Goal: Task Accomplishment & Management: Manage account settings

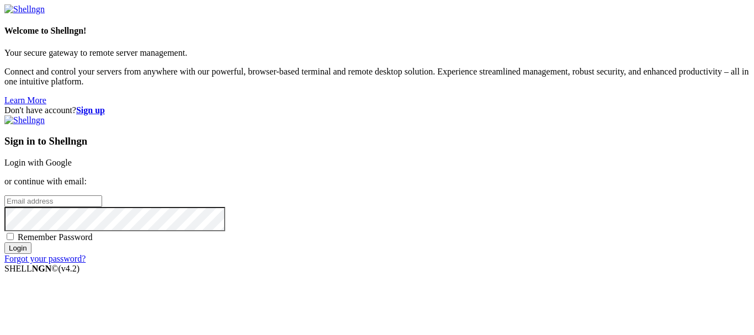
click at [72, 158] on link "Login with Google" at bounding box center [37, 162] width 67 height 9
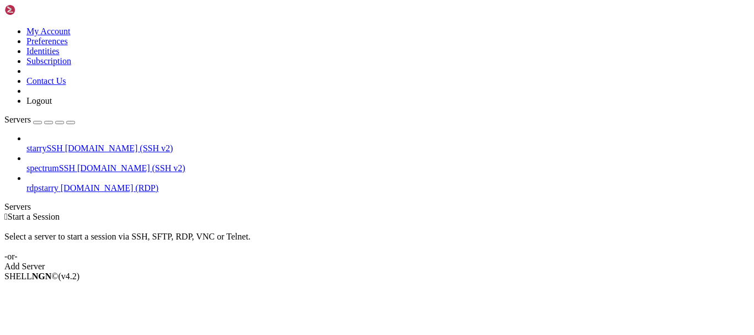
click at [100, 183] on span "[DOMAIN_NAME] (RDP)" at bounding box center [110, 187] width 98 height 9
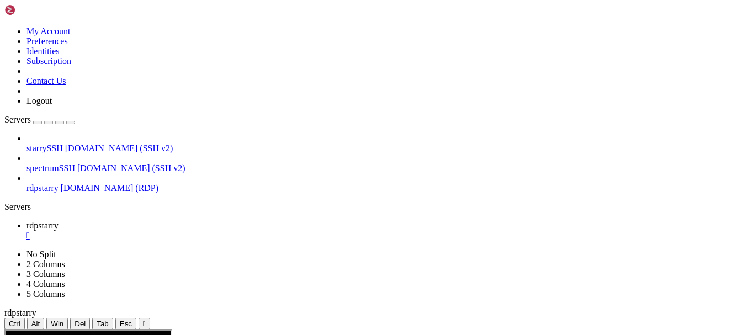
click at [73, 163] on span "spectrumSSH" at bounding box center [50, 167] width 49 height 9
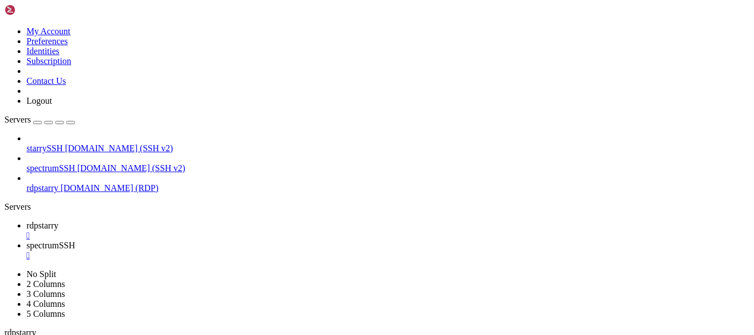
click at [286, 251] on div "" at bounding box center [387, 256] width 723 height 10
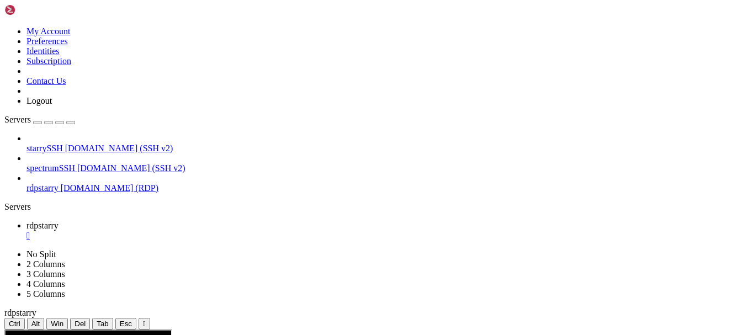
click at [199, 231] on div "" at bounding box center [387, 236] width 723 height 10
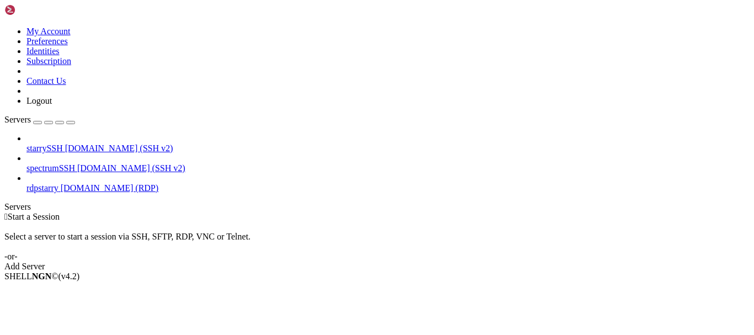
click at [65, 144] on span "[DOMAIN_NAME] (SSH v2)" at bounding box center [119, 148] width 108 height 9
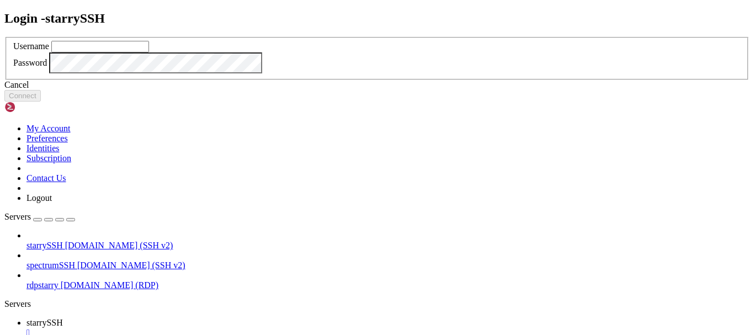
click at [299, 52] on div "Username" at bounding box center [376, 47] width 727 height 12
click at [149, 52] on input "text" at bounding box center [100, 47] width 98 height 12
type input "redji"
click button "Connect" at bounding box center [22, 96] width 36 height 12
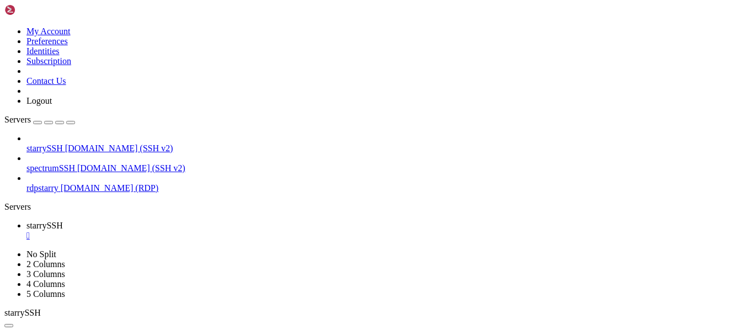
click at [205, 231] on div "" at bounding box center [387, 236] width 723 height 10
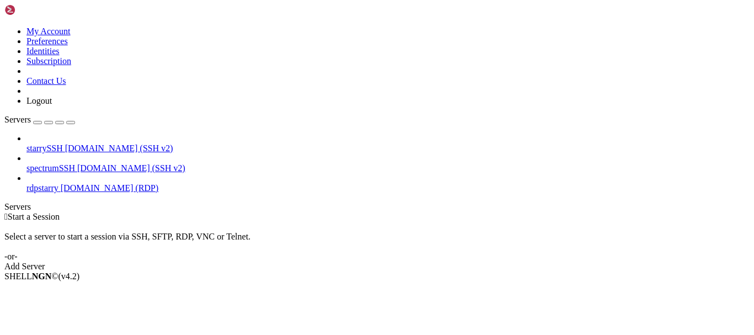
click at [63, 144] on span "starrySSH" at bounding box center [44, 148] width 36 height 9
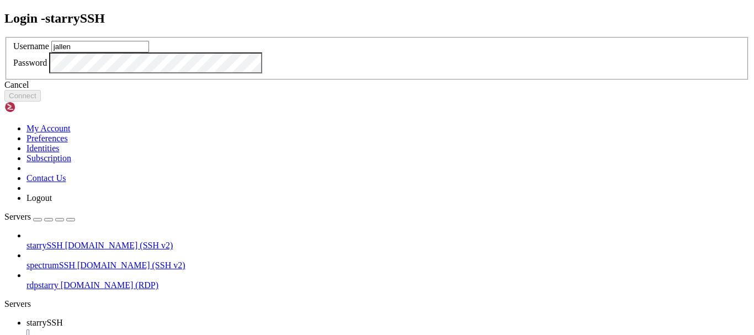
type input "jallen"
click button "Connect" at bounding box center [22, 96] width 36 height 12
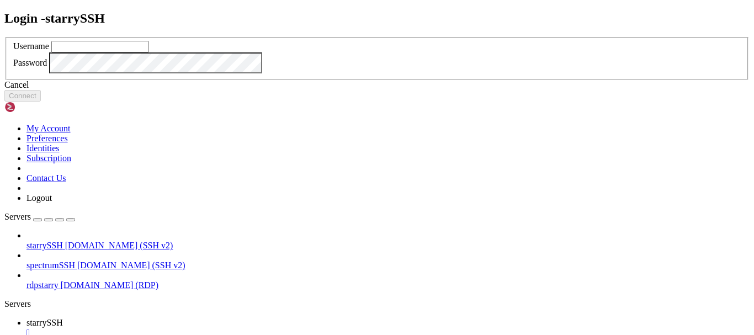
click at [4, 37] on link at bounding box center [4, 37] width 0 height 0
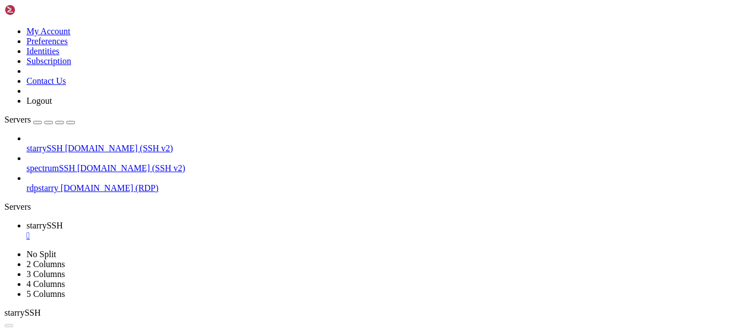
click at [201, 221] on link "starrySSH " at bounding box center [387, 231] width 723 height 20
click at [203, 231] on div "" at bounding box center [387, 236] width 723 height 10
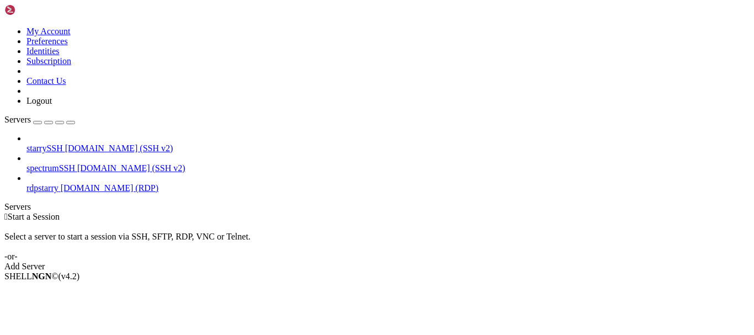
click at [66, 144] on span "[DOMAIN_NAME] (SSH v2)" at bounding box center [119, 148] width 108 height 9
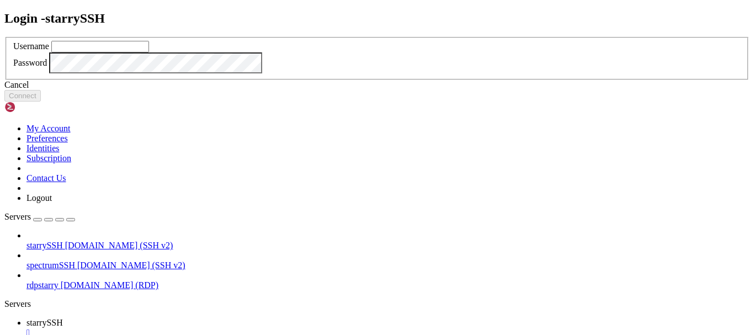
click at [149, 52] on input "text" at bounding box center [100, 47] width 98 height 12
type input "Administrator"
click button "Connect" at bounding box center [22, 96] width 36 height 12
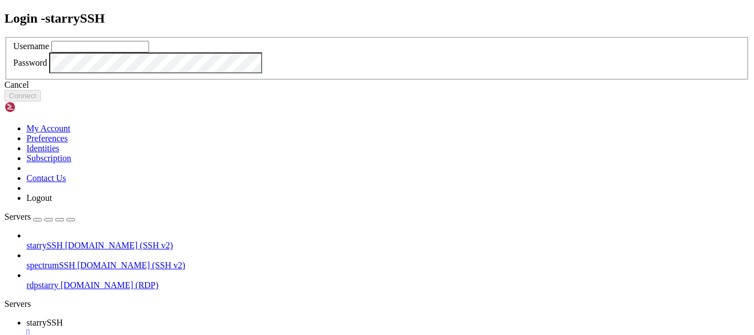
click at [4, 37] on icon at bounding box center [4, 37] width 0 height 0
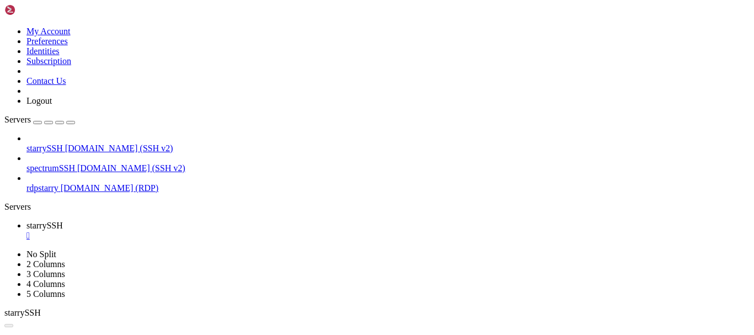
click at [201, 231] on div "" at bounding box center [387, 236] width 723 height 10
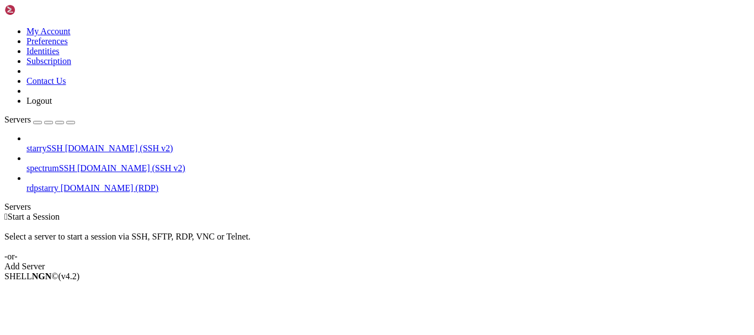
click at [89, 144] on span "[DOMAIN_NAME] (SSH v2)" at bounding box center [119, 148] width 108 height 9
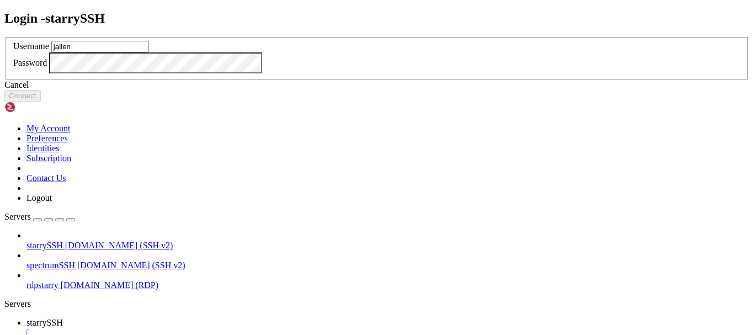
type input "jallen"
click button "Connect" at bounding box center [22, 96] width 36 height 12
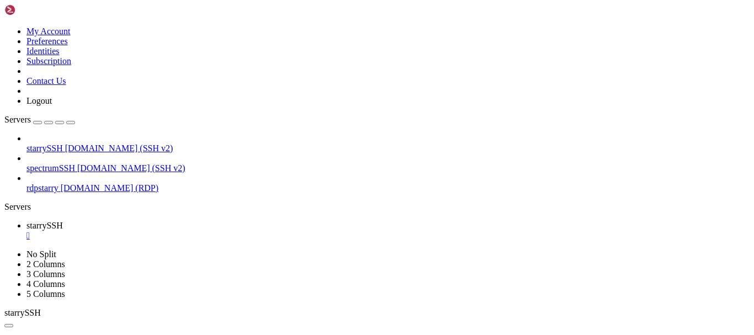
click at [200, 231] on div "" at bounding box center [387, 236] width 723 height 10
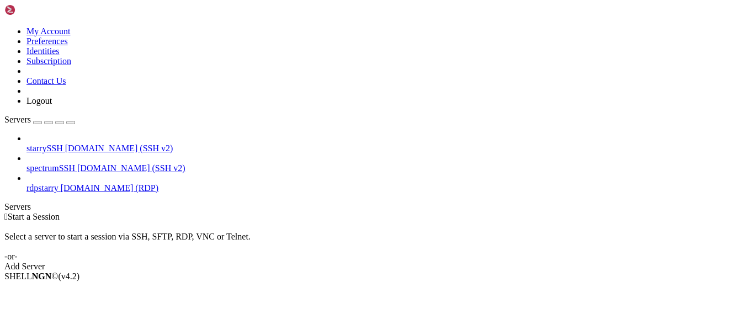
click at [63, 144] on span "starrySSH" at bounding box center [44, 148] width 36 height 9
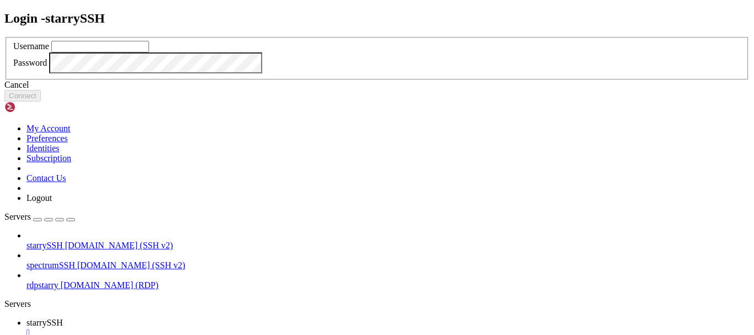
click at [4, 37] on icon at bounding box center [4, 37] width 0 height 0
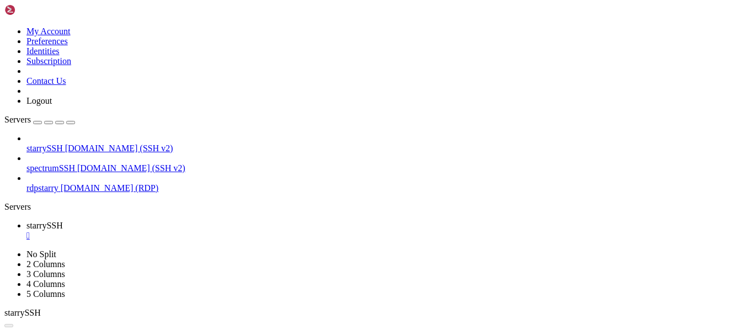
click at [59, 183] on span "rdpstarry" at bounding box center [42, 187] width 32 height 9
click at [201, 231] on div "" at bounding box center [387, 236] width 723 height 10
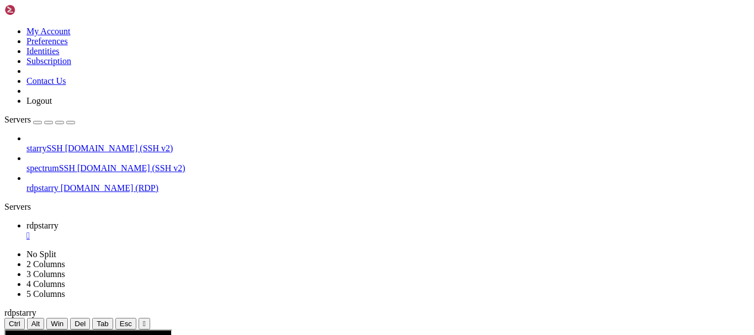
click at [199, 231] on div "" at bounding box center [387, 236] width 723 height 10
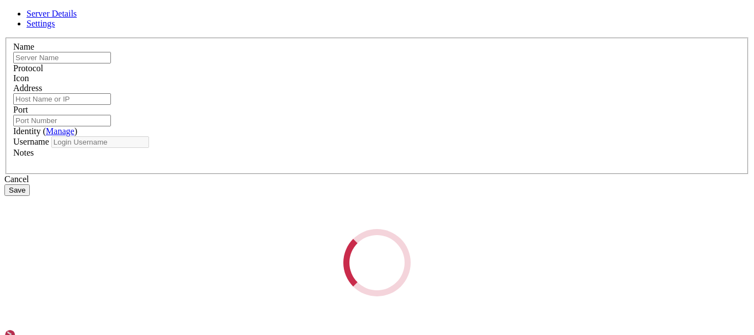
type input "rdpstarry"
type input "[DOMAIN_NAME]"
type input "3389"
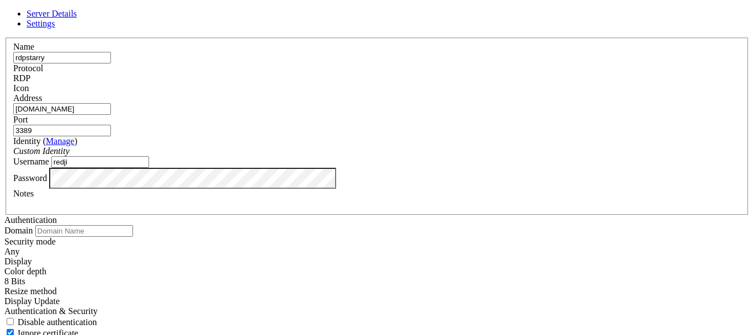
click at [149, 168] on input "redji" at bounding box center [100, 162] width 98 height 12
type input "jallen"
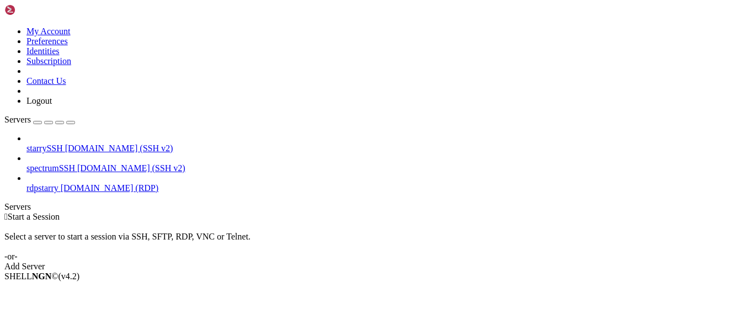
click at [59, 183] on span "rdpstarry" at bounding box center [42, 187] width 32 height 9
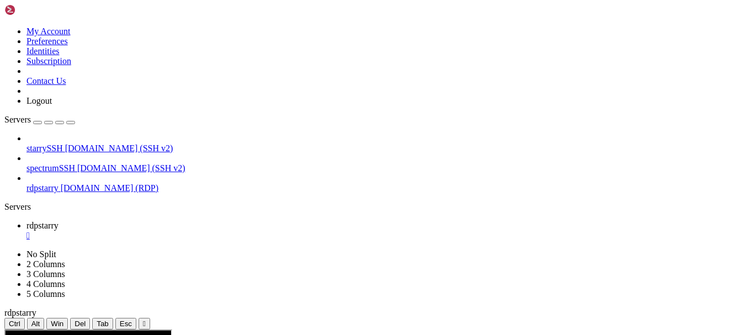
click at [80, 144] on span "[DOMAIN_NAME] (SSH v2)" at bounding box center [119, 148] width 108 height 9
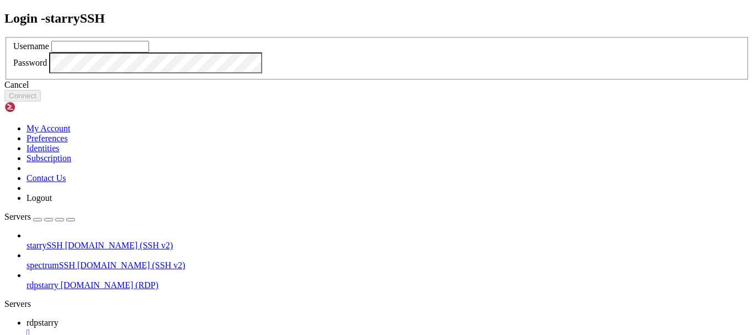
click at [149, 52] on input "text" at bounding box center [100, 47] width 98 height 12
type input "redji"
click at [149, 52] on input "redji" at bounding box center [100, 47] width 98 height 12
type input "jallen"
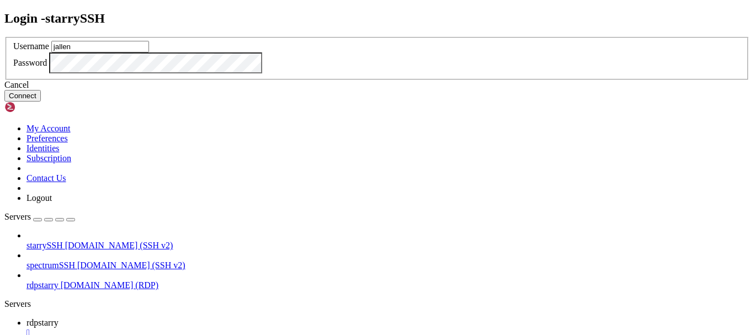
click button "Connect" at bounding box center [22, 96] width 36 height 12
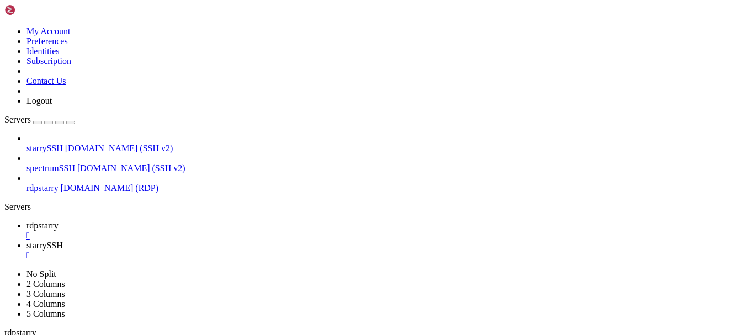
click at [273, 251] on div "" at bounding box center [387, 256] width 723 height 10
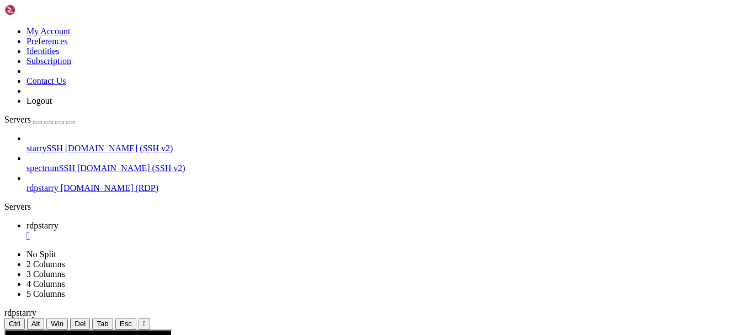
click at [87, 144] on span "[DOMAIN_NAME] (SSH v2)" at bounding box center [119, 148] width 108 height 9
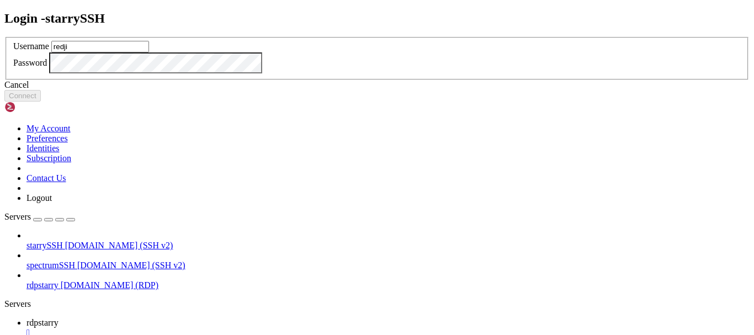
type input "redji"
click button "Connect" at bounding box center [22, 96] width 36 height 12
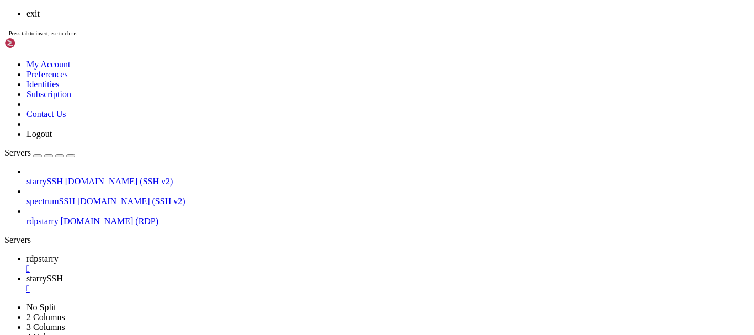
scroll to position [19, 0]
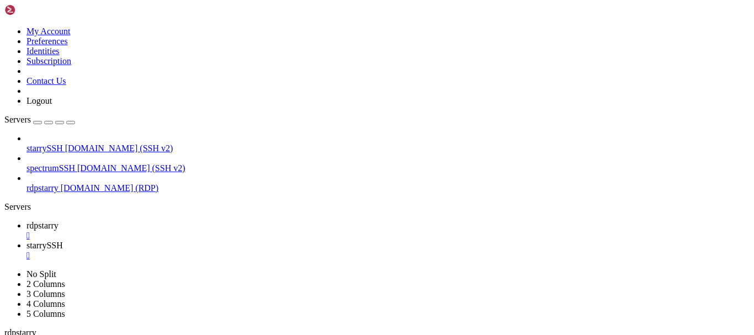
click at [275, 251] on div "" at bounding box center [387, 256] width 723 height 10
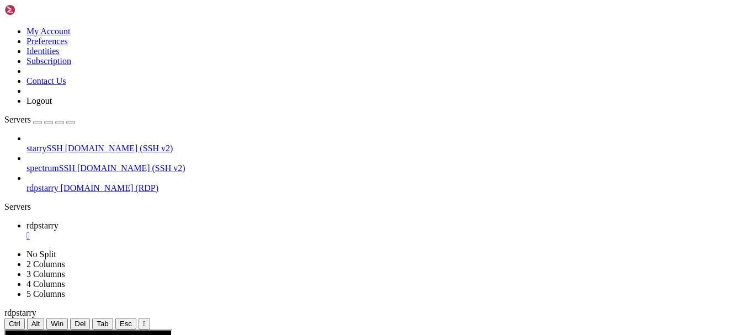
click at [200, 231] on div "" at bounding box center [387, 236] width 723 height 10
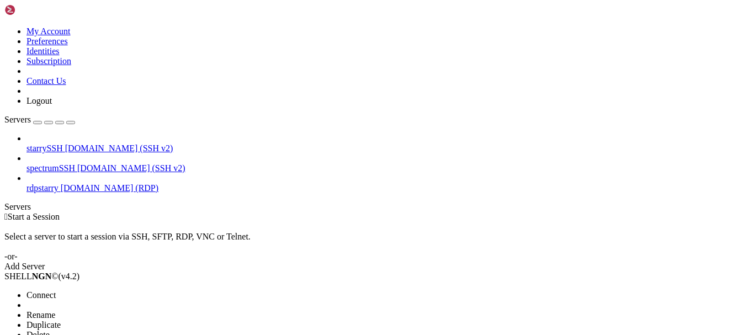
click at [56, 290] on span "Connect" at bounding box center [40, 294] width 29 height 9
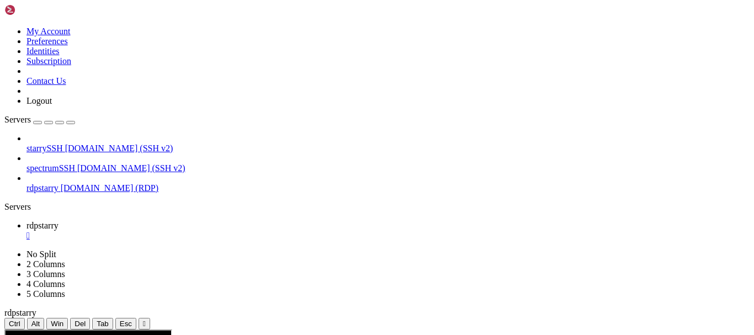
click at [84, 144] on span "[DOMAIN_NAME] (SSH v2)" at bounding box center [119, 148] width 108 height 9
click at [199, 231] on div "" at bounding box center [387, 236] width 723 height 10
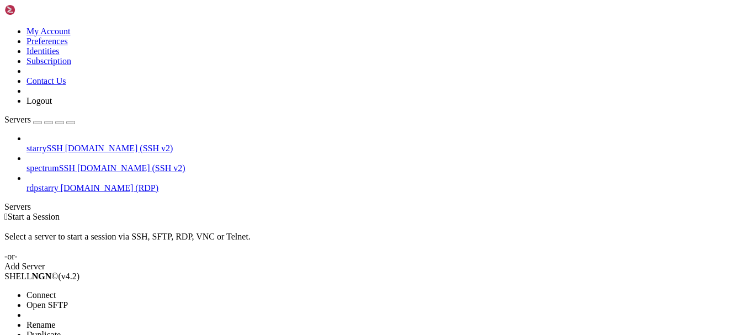
click at [68, 300] on span "Open SFTP" at bounding box center [46, 304] width 41 height 9
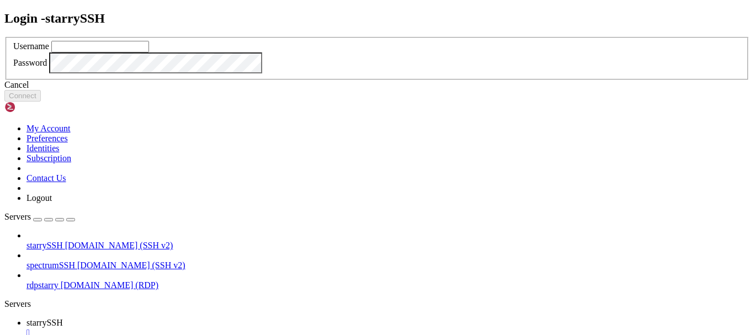
click at [4, 37] on icon at bounding box center [4, 37] width 0 height 0
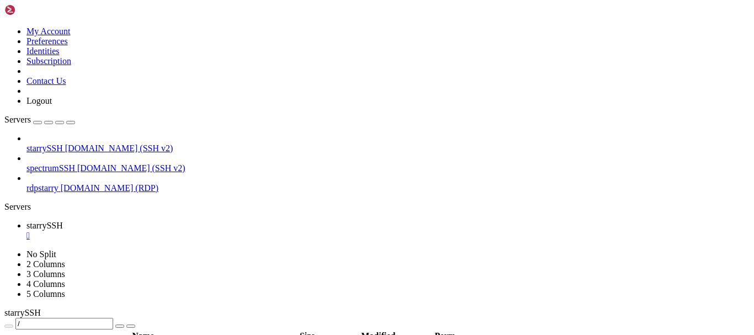
click at [81, 163] on link "spectrumSSH [DOMAIN_NAME] (SSH v2)" at bounding box center [387, 168] width 723 height 10
click at [88, 163] on span "[DOMAIN_NAME] (SSH v2)" at bounding box center [131, 167] width 108 height 9
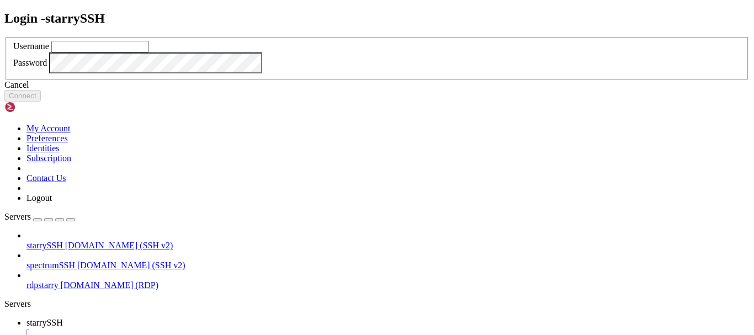
click at [4, 37] on icon at bounding box center [4, 37] width 0 height 0
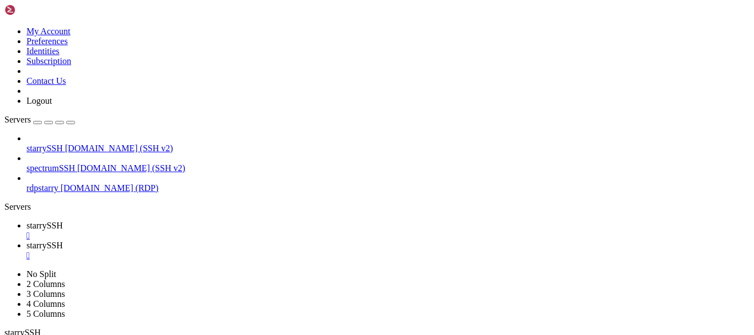
click at [271, 241] on link "starrySSH " at bounding box center [387, 251] width 723 height 20
click at [278, 251] on div "" at bounding box center [387, 256] width 723 height 10
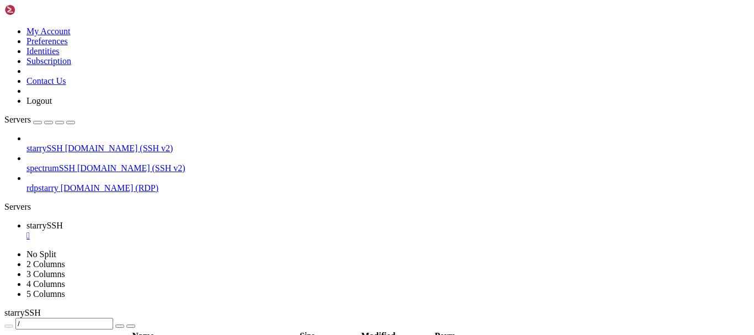
click at [200, 231] on div "" at bounding box center [387, 236] width 723 height 10
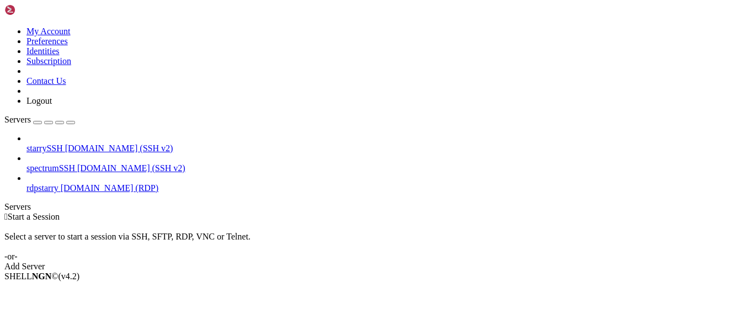
click at [59, 183] on span "rdpstarry" at bounding box center [42, 187] width 32 height 9
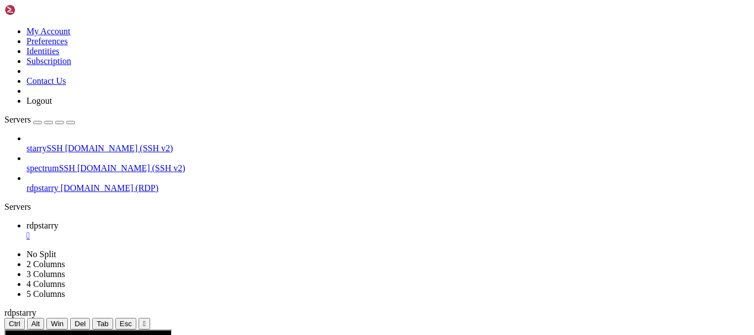
click at [26, 144] on icon at bounding box center [26, 144] width 0 height 0
click at [199, 231] on div "" at bounding box center [387, 236] width 723 height 10
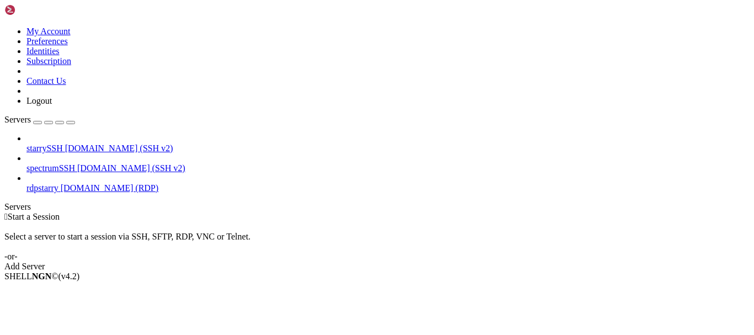
click at [63, 144] on span "starrySSH" at bounding box center [44, 148] width 36 height 9
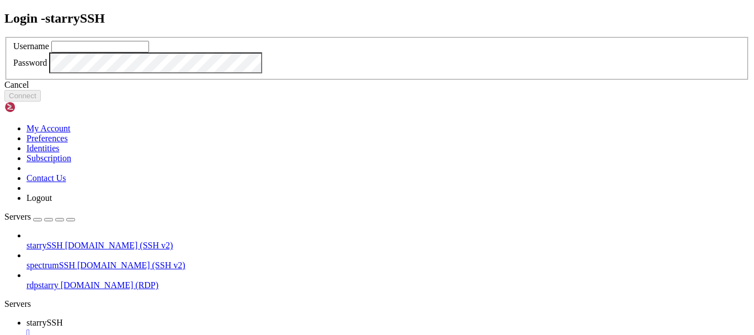
click at [149, 52] on input "text" at bounding box center [100, 47] width 98 height 12
type input "redji"
click button "Connect" at bounding box center [22, 96] width 36 height 12
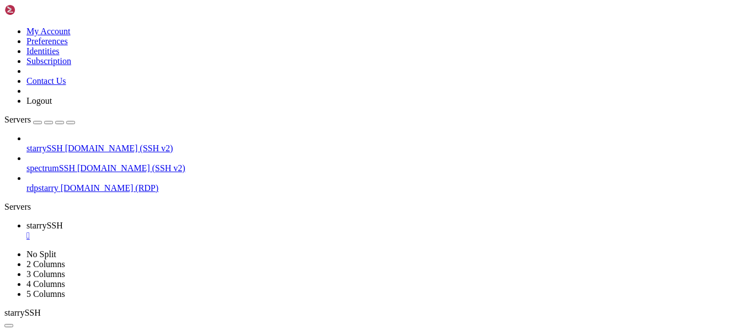
click at [201, 231] on div "" at bounding box center [387, 236] width 723 height 10
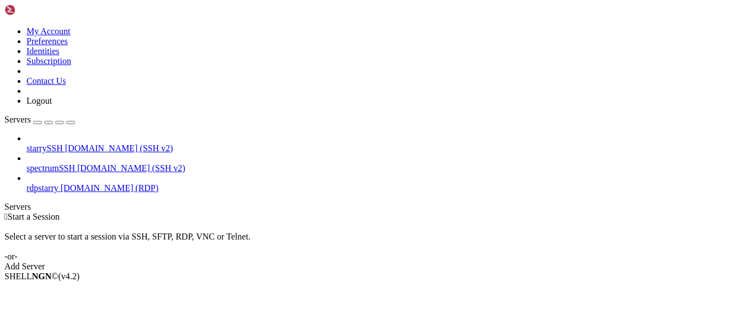
click at [59, 183] on span "rdpstarry" at bounding box center [42, 187] width 32 height 9
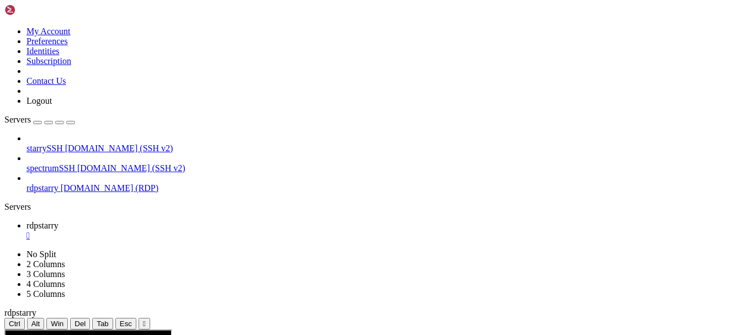
click at [63, 144] on span "starrySSH" at bounding box center [44, 148] width 36 height 9
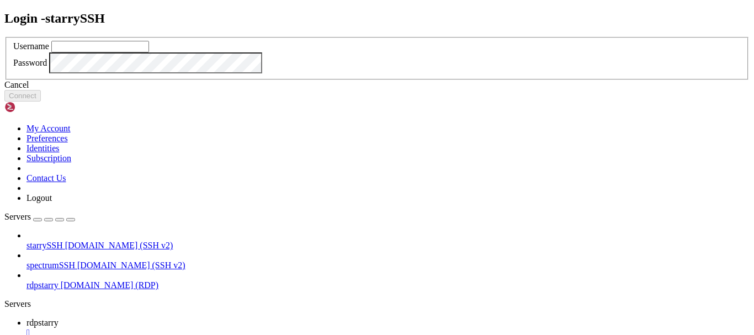
click at [149, 52] on input "text" at bounding box center [100, 47] width 98 height 12
type input "redji"
click button "Connect" at bounding box center [22, 96] width 36 height 12
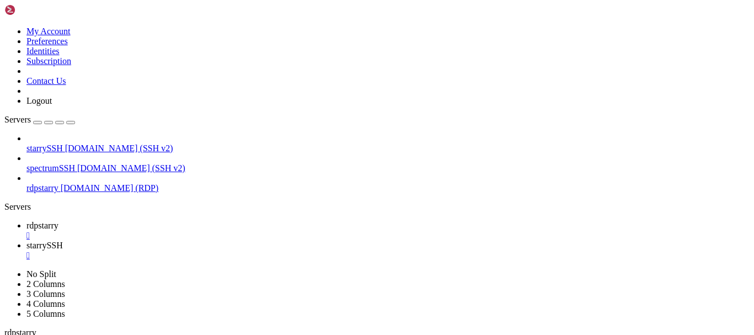
click at [198, 231] on div "" at bounding box center [387, 236] width 723 height 10
click at [200, 231] on div "" at bounding box center [387, 236] width 723 height 10
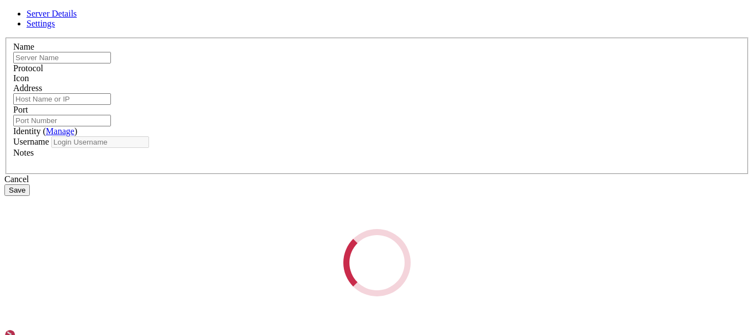
type input "starrySSH"
type input "[DOMAIN_NAME]"
type input "22"
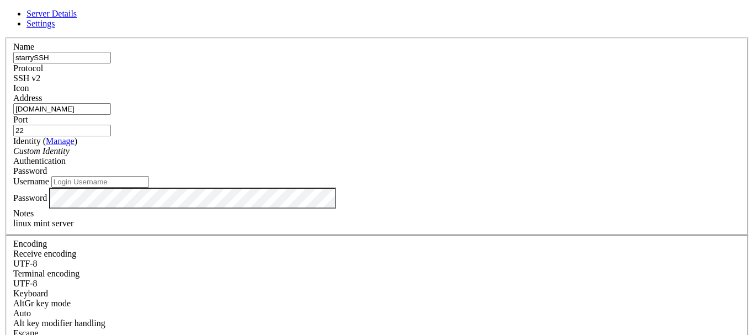
scroll to position [0, 0]
click at [4, 38] on icon at bounding box center [4, 38] width 0 height 0
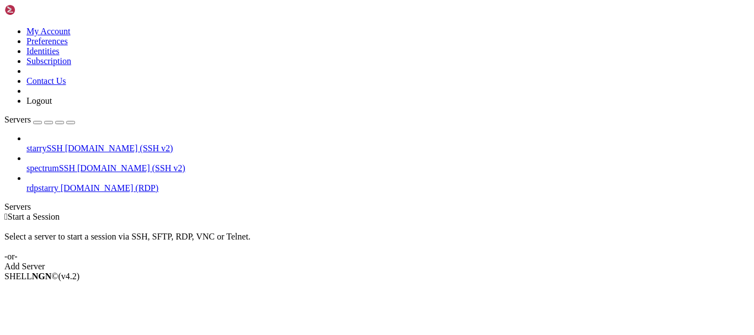
click at [73, 144] on span "[DOMAIN_NAME] (SSH v2)" at bounding box center [119, 148] width 108 height 9
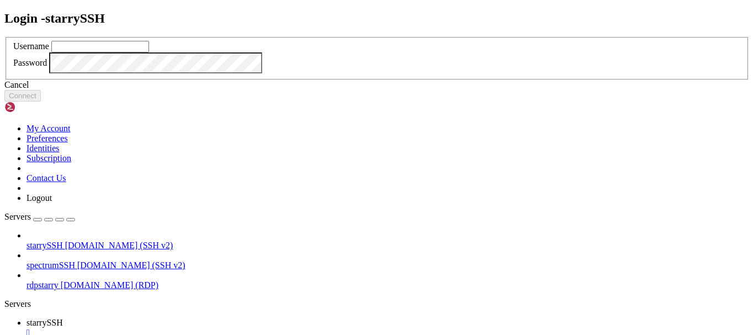
click at [149, 52] on input "text" at bounding box center [100, 47] width 98 height 12
type input "jallen"
click button "Connect" at bounding box center [22, 96] width 36 height 12
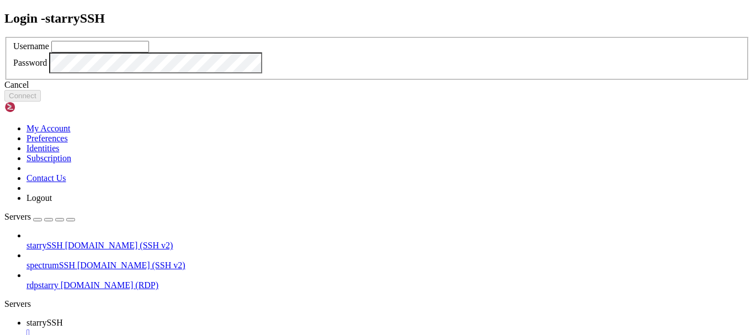
click at [4, 37] on icon at bounding box center [4, 37] width 0 height 0
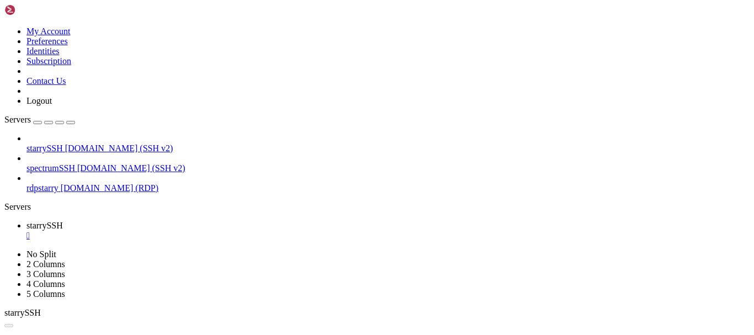
click at [203, 231] on div "" at bounding box center [387, 236] width 723 height 10
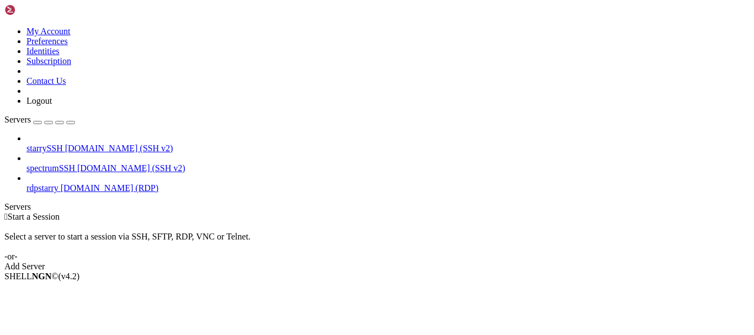
click at [91, 163] on span "[DOMAIN_NAME] (SSH v2)" at bounding box center [131, 167] width 108 height 9
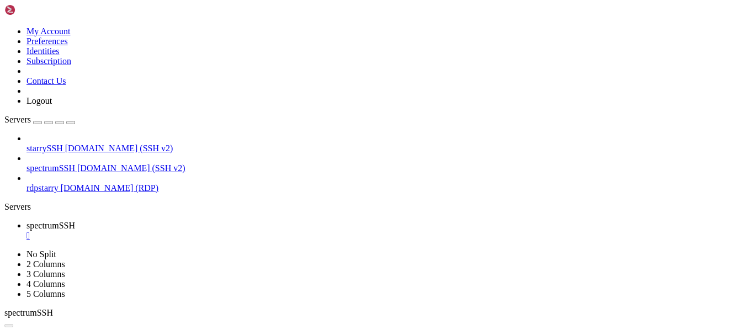
click at [212, 231] on div "" at bounding box center [387, 236] width 723 height 10
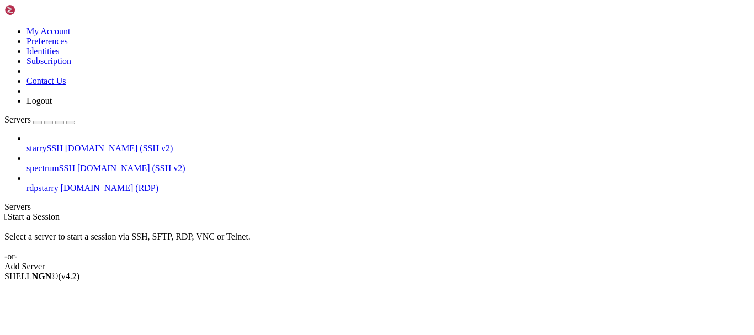
click at [93, 183] on link "rdpstarry [DOMAIN_NAME] (RDP)" at bounding box center [387, 188] width 723 height 10
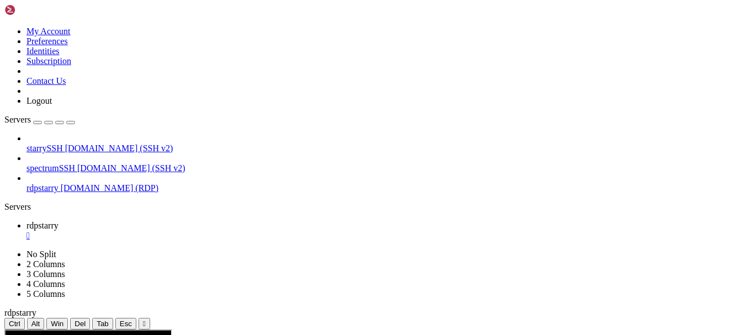
click at [201, 231] on div "" at bounding box center [387, 236] width 723 height 10
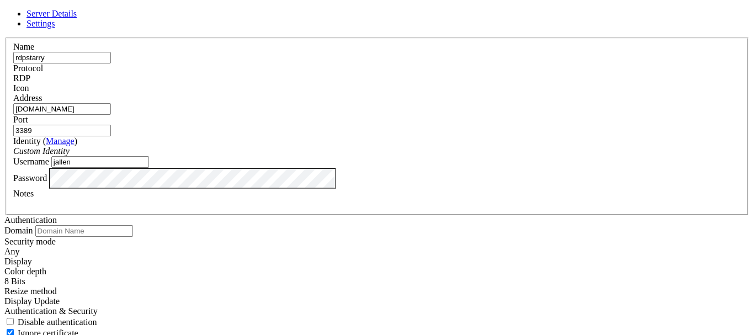
click at [149, 168] on input "jallen" at bounding box center [100, 162] width 98 height 12
type input "Administrator"
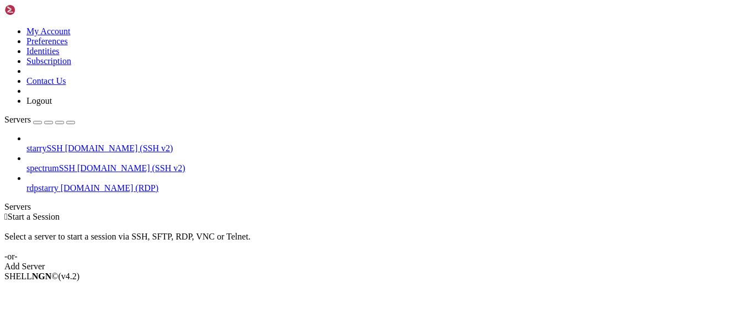
click at [26, 183] on icon at bounding box center [26, 183] width 0 height 0
click at [59, 183] on span "rdpstarry" at bounding box center [42, 187] width 32 height 9
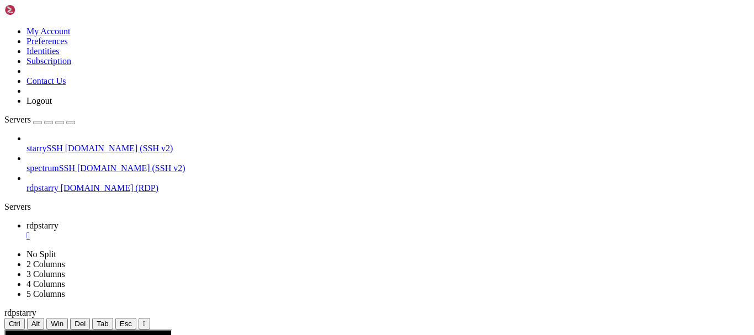
click at [199, 231] on div "" at bounding box center [387, 236] width 723 height 10
